Goal: Task Accomplishment & Management: Manage account settings

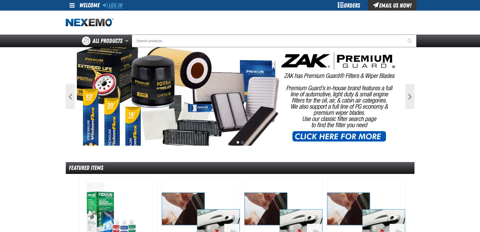
click at [119, 5] on link "Log In" at bounding box center [113, 5] width 20 height 7
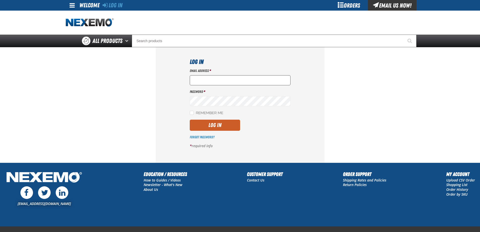
click at [215, 80] on input "Email Address *" at bounding box center [240, 80] width 101 height 10
type input "marcie_emler@vivaautogroup.com"
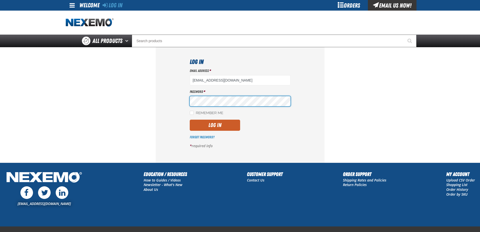
click at [125, 99] on section "Log In Email Address * marcie_emler@vivaautogroup.com Password * Remember Me Lo…" at bounding box center [240, 104] width 349 height 115
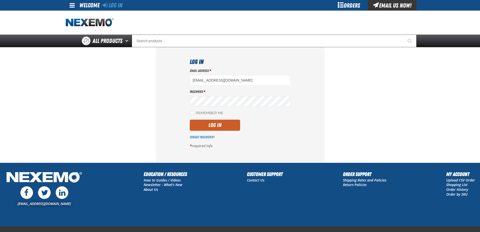
click at [412, 88] on section "Log In Email Address * marcie_emler@vivaautogroup.com Password * Remember Me Lo…" at bounding box center [240, 104] width 349 height 115
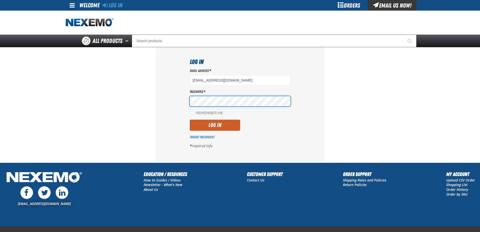
click at [190, 119] on button "Log In" at bounding box center [215, 124] width 50 height 11
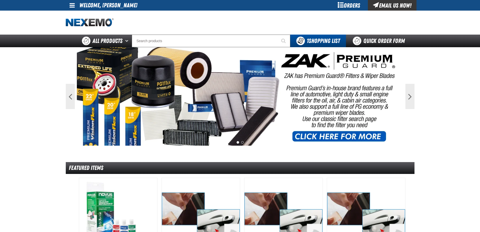
click at [355, 7] on div "Orders" at bounding box center [349, 5] width 38 height 11
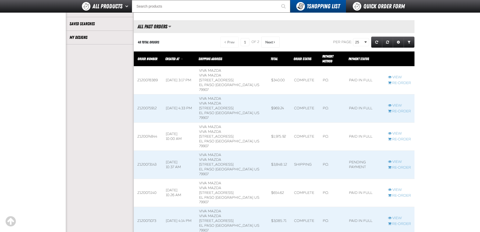
scroll to position [151, 0]
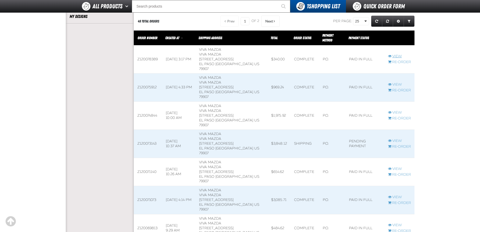
click at [398, 54] on link "View" at bounding box center [399, 56] width 23 height 5
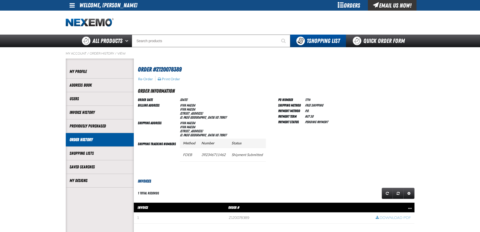
click at [173, 83] on section "Order #Z120078389 Re-Order Print Order Order Information Order Date 8/20/2025 B…" at bounding box center [274, 211] width 281 height 306
click at [173, 79] on button "Print Order" at bounding box center [168, 79] width 23 height 5
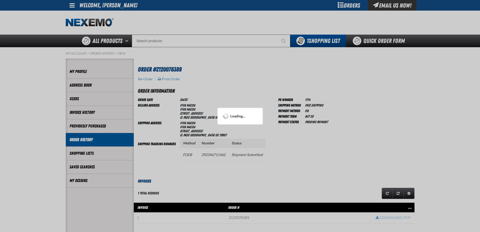
click at [327, 71] on div at bounding box center [240, 116] width 480 height 232
click at [383, 80] on div at bounding box center [240, 116] width 480 height 232
click at [354, 88] on div at bounding box center [240, 116] width 480 height 232
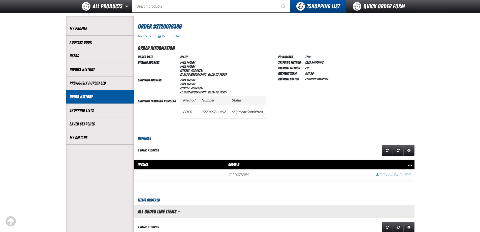
scroll to position [148, 0]
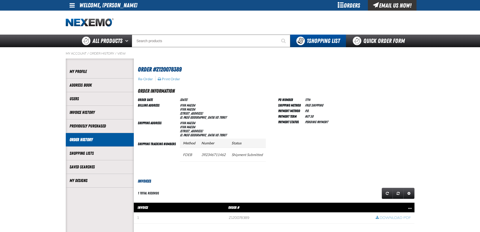
click at [350, 5] on div "Orders" at bounding box center [349, 5] width 38 height 11
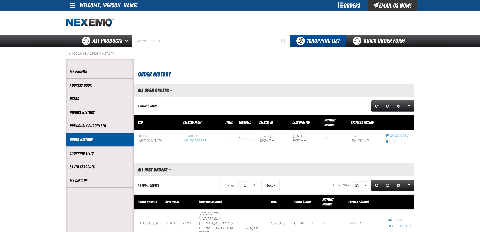
scroll to position [0, 0]
click at [74, 4] on span at bounding box center [72, 5] width 5 height 6
click at [79, 14] on link "My Account My Account" at bounding box center [79, 15] width 22 height 5
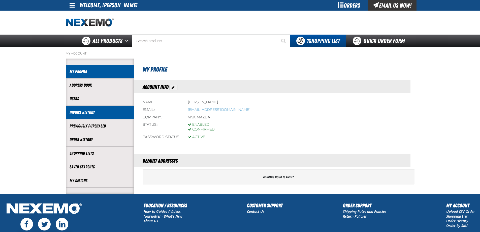
click at [84, 113] on link "Invoice History" at bounding box center [100, 112] width 60 height 6
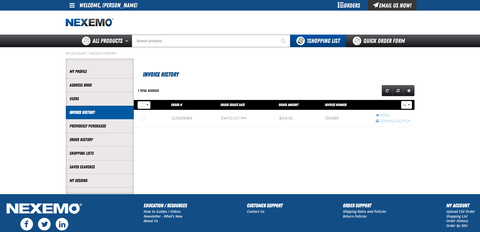
scroll to position [0, 0]
click at [389, 121] on link "Download PDF" at bounding box center [393, 121] width 35 height 5
